Goal: Navigation & Orientation: Find specific page/section

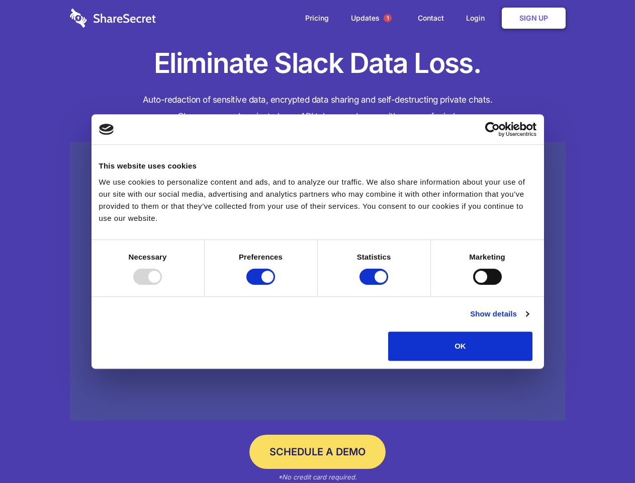
click at [162, 285] on div at bounding box center [147, 277] width 29 height 16
click at [275, 285] on input "Preferences" at bounding box center [260, 277] width 29 height 16
checkbox input "false"
click at [375, 285] on input "Statistics" at bounding box center [374, 277] width 29 height 16
checkbox input "false"
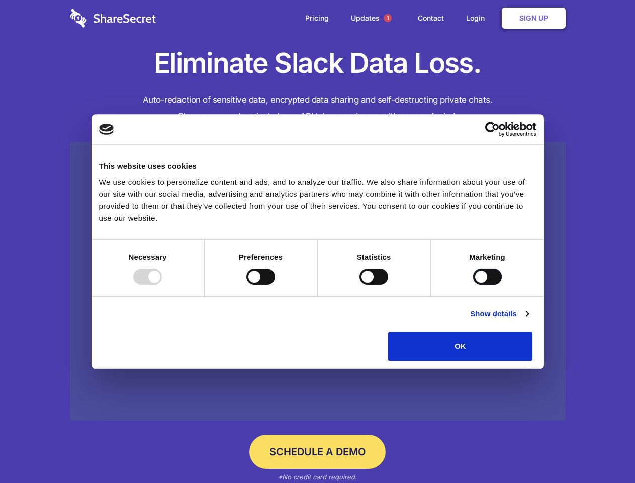
click at [473, 285] on input "Marketing" at bounding box center [487, 277] width 29 height 16
checkbox input "true"
click at [529, 320] on link "Show details" at bounding box center [499, 314] width 58 height 12
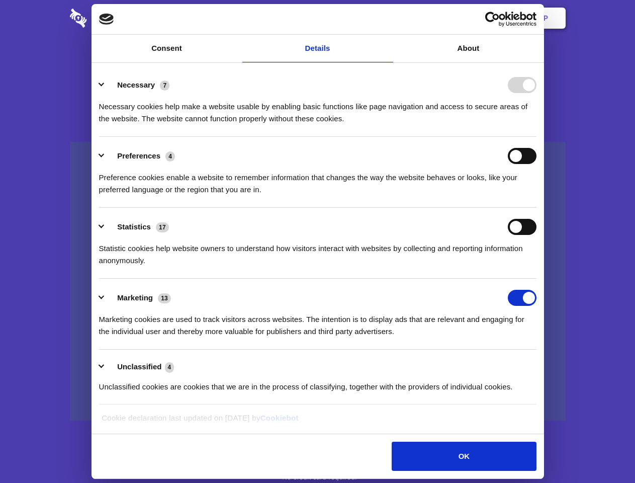
click at [541, 364] on ul "Necessary 7 Necessary cookies help make a website usable by enabling basic func…" at bounding box center [317, 235] width 447 height 339
click at [387, 18] on span "1" at bounding box center [388, 18] width 8 height 8
